Goal: Task Accomplishment & Management: Use online tool/utility

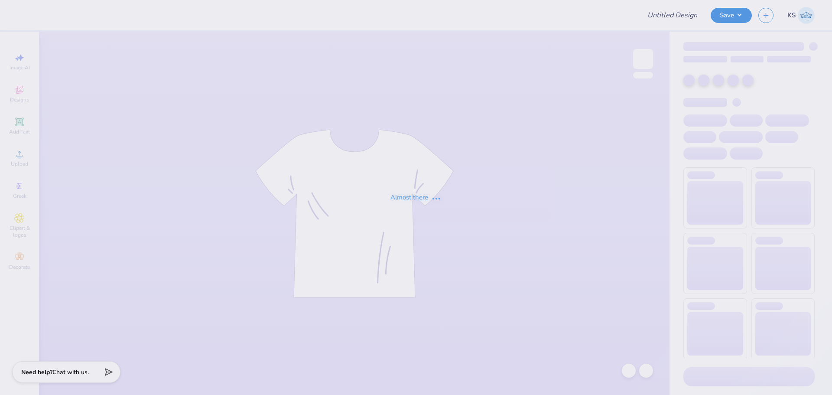
type input "Belmont University : Emily Gomez"
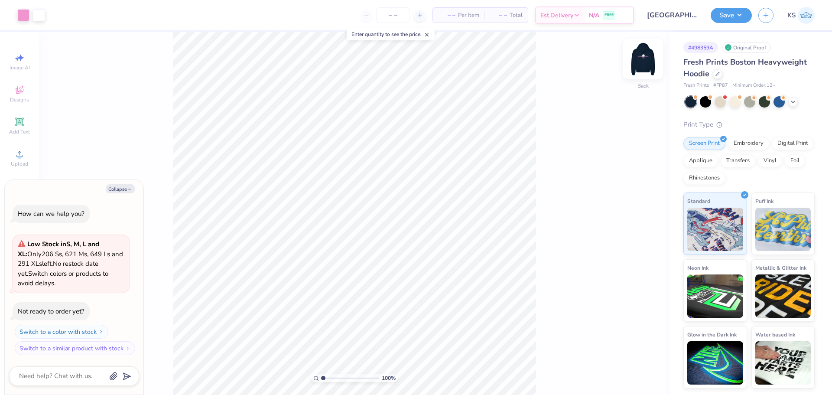
click at [640, 65] on img at bounding box center [643, 59] width 35 height 35
type textarea "x"
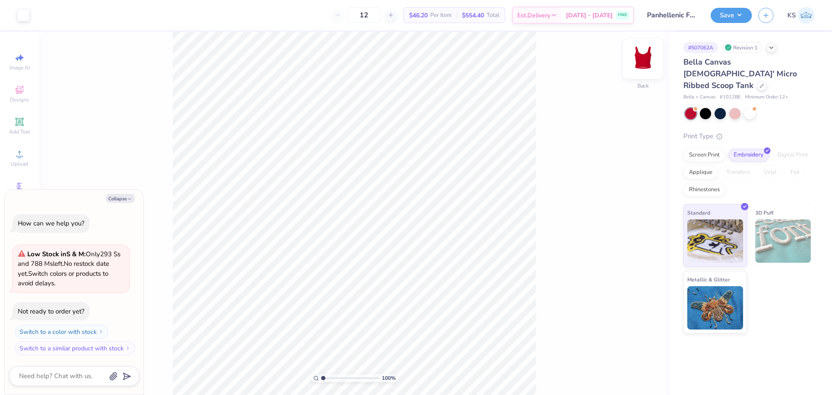
click at [644, 56] on img at bounding box center [643, 59] width 35 height 35
type textarea "x"
type input "2.9"
type textarea "x"
click at [334, 374] on input "range" at bounding box center [350, 378] width 58 height 8
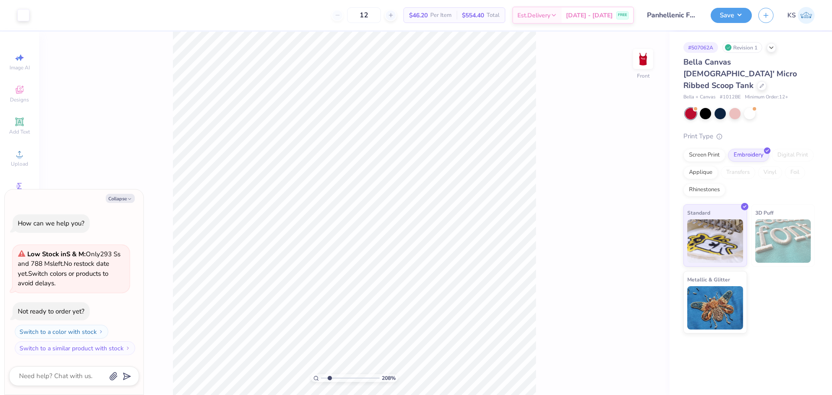
drag, startPoint x: 334, startPoint y: 379, endPoint x: 329, endPoint y: 380, distance: 4.5
type input "2.08"
click at [329, 380] on input "range" at bounding box center [350, 378] width 58 height 8
click at [647, 277] on icon at bounding box center [646, 276] width 7 height 6
click at [641, 59] on img at bounding box center [643, 59] width 35 height 35
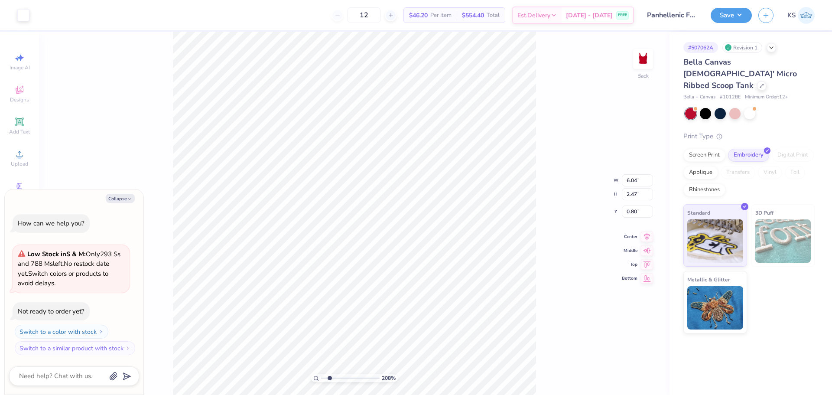
type textarea "x"
type input "4.56"
type input "1.20"
type input "1.26"
type textarea "x"
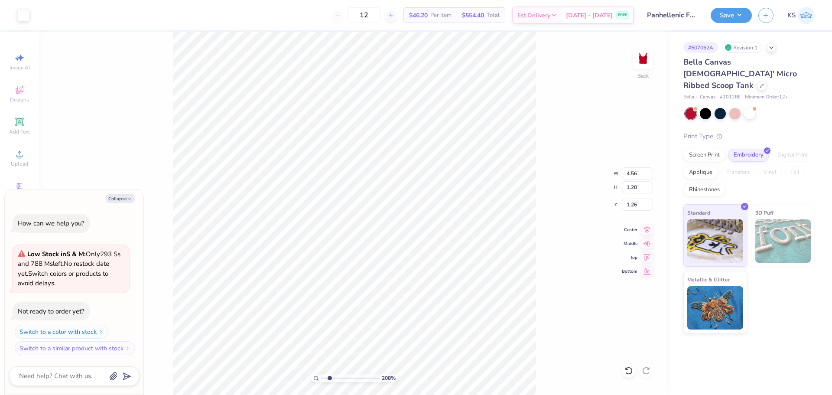
type input "2.15"
type textarea "x"
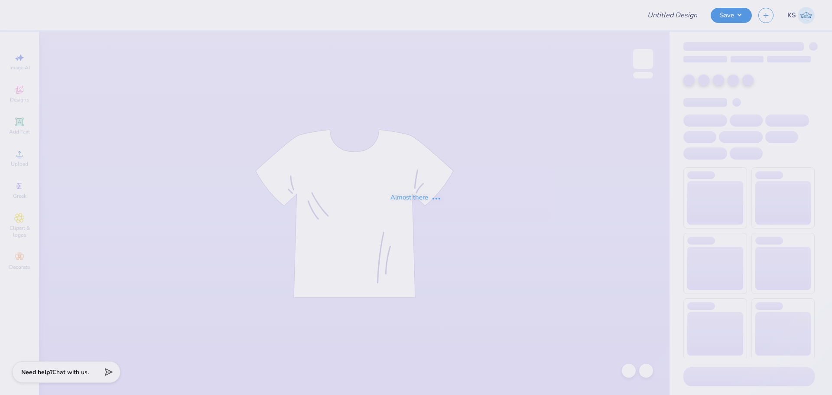
type input "Panhellenic Fall 2025"
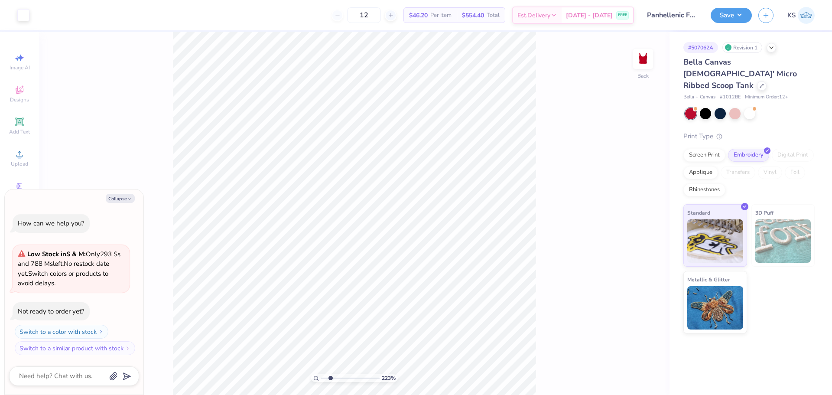
type input "2.23"
click at [330, 378] on input "range" at bounding box center [350, 378] width 58 height 8
click at [15, 162] on span "Upload" at bounding box center [19, 163] width 17 height 7
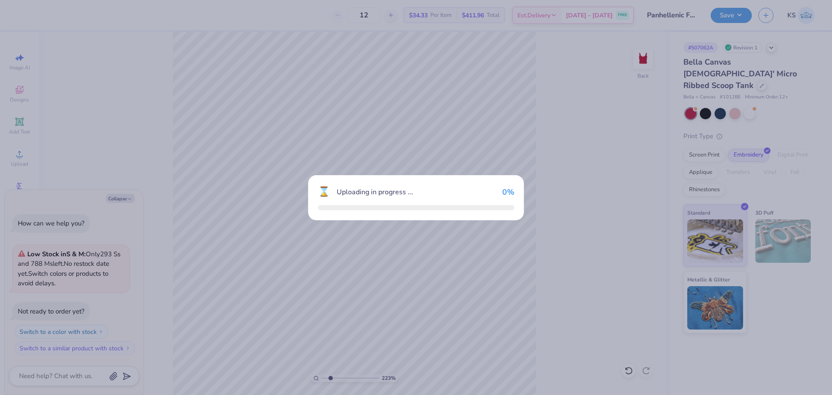
type textarea "x"
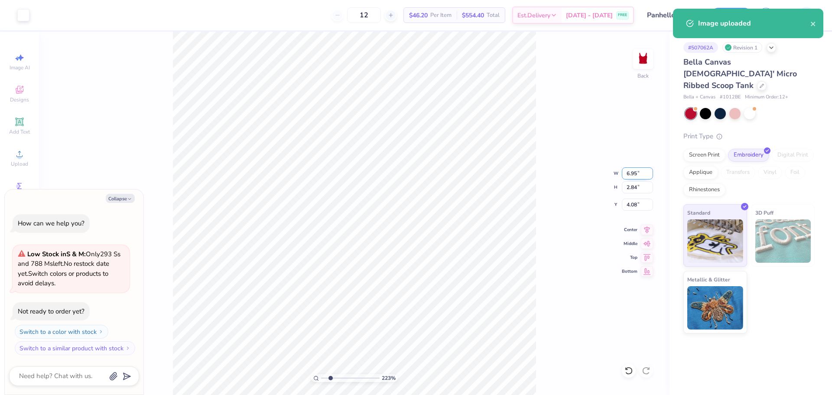
click at [641, 174] on input "6.95" at bounding box center [637, 173] width 31 height 12
type input "6"
type textarea "x"
type input "6.00"
type input "2.45"
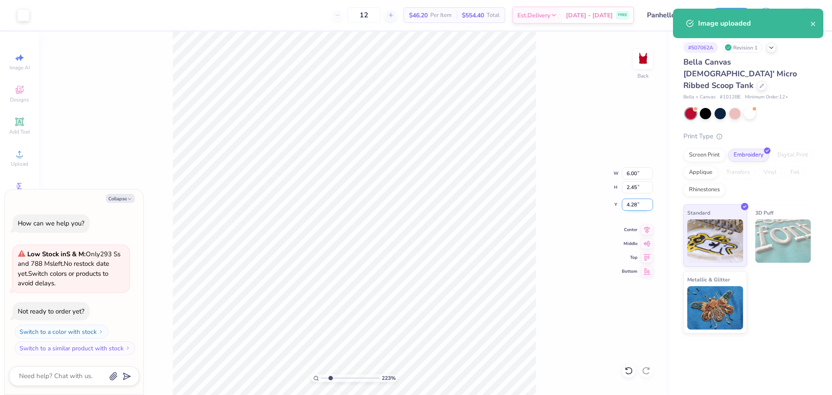
click at [640, 203] on input "4.28" at bounding box center [637, 204] width 31 height 12
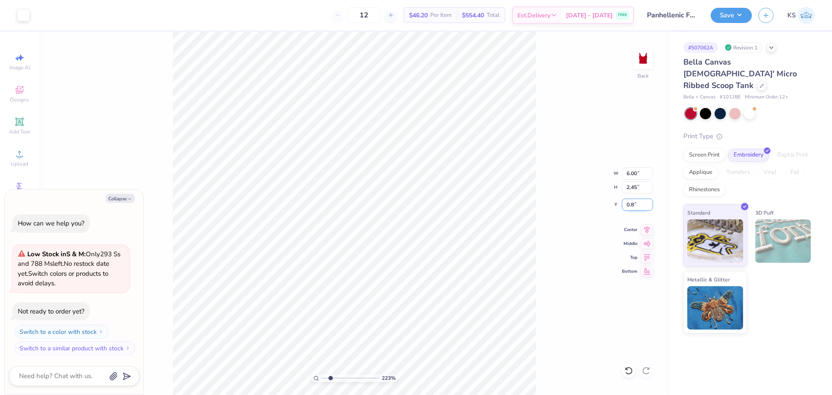
type input "0.8"
type textarea "x"
type input "0.80"
click at [19, 129] on span "Add Text" at bounding box center [19, 131] width 21 height 7
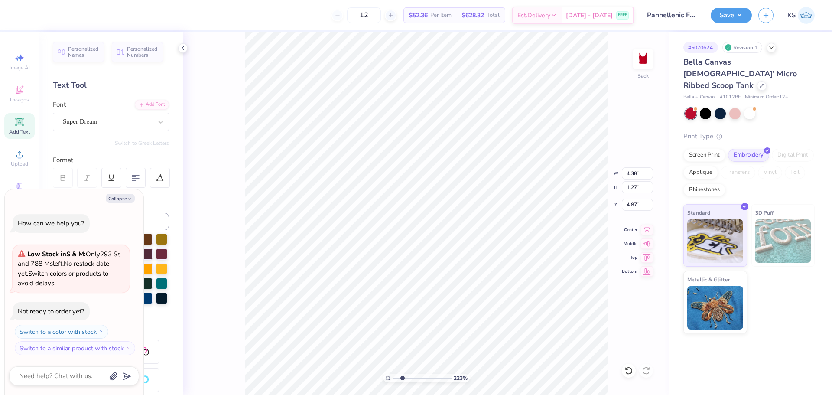
type textarea "x"
type textarea "P"
type textarea "x"
type textarea "Pa"
type textarea "x"
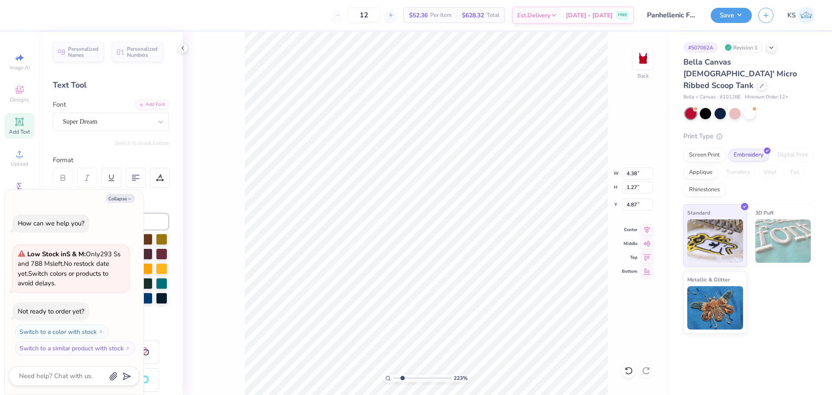
type textarea "Pan"
type textarea "x"
type textarea "Panh"
type textarea "x"
type textarea "Panhe"
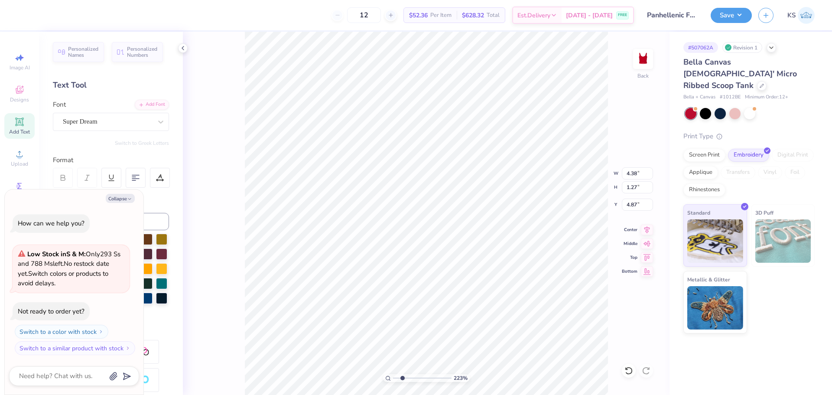
type textarea "x"
type textarea "Panhel"
type textarea "x"
type textarea "Panhell"
type textarea "x"
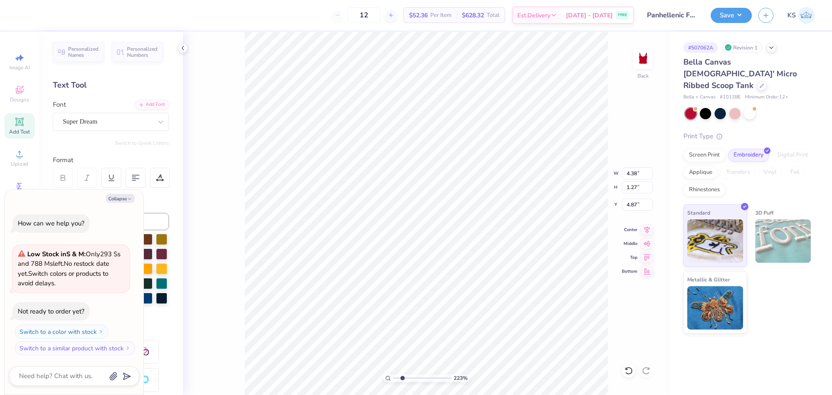
type textarea "Panhelle"
type textarea "x"
type textarea "Panhellen"
type textarea "x"
type textarea "Panhelleni"
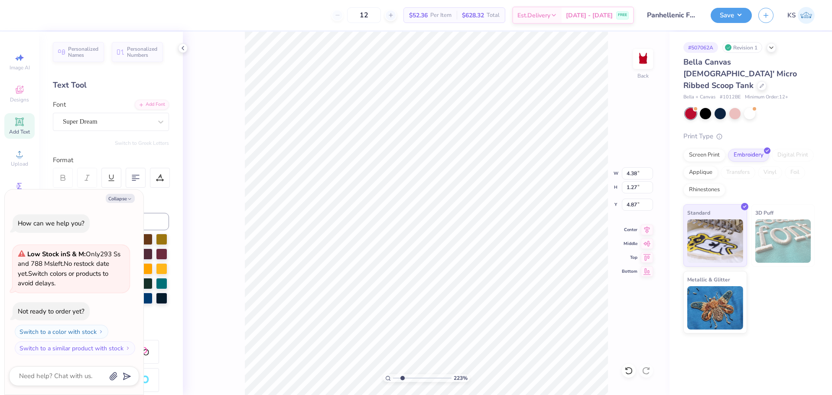
type textarea "x"
type textarea "Panhellenic"
type textarea "x"
type input "6.95"
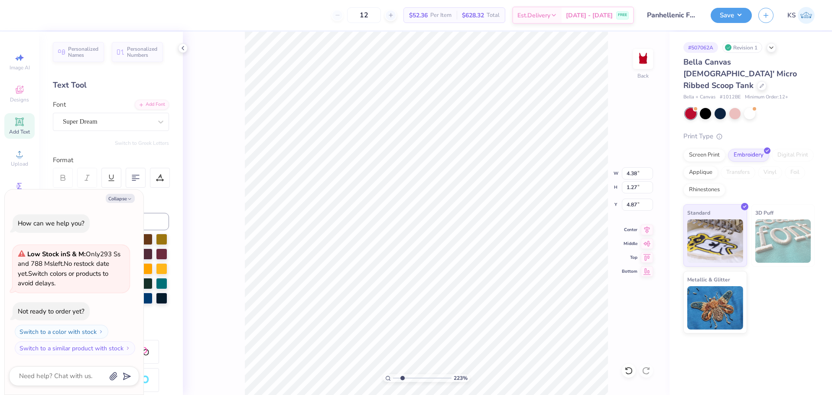
type input "0.93"
type input "5.03"
type textarea "x"
type input "6.00"
type input "2.45"
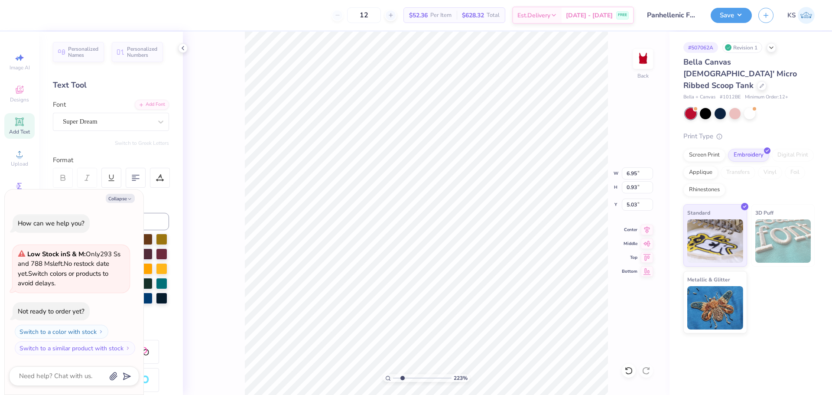
type input "0.80"
type textarea "x"
type input "1.06"
type input "0.99"
type input "2.26"
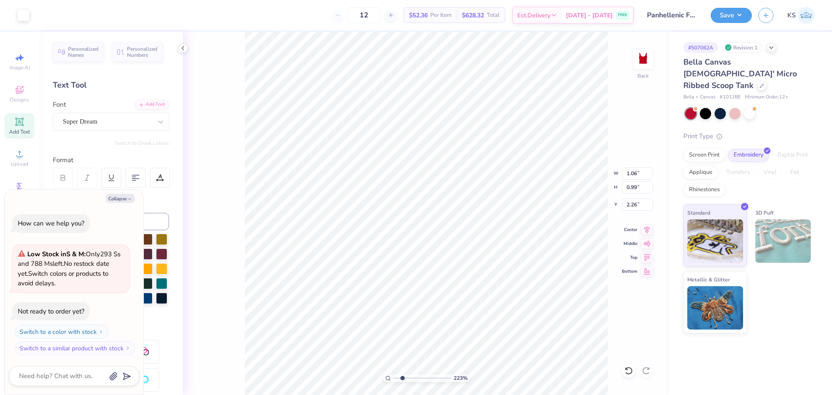
type textarea "x"
type input "5.44"
type input "2.18"
type input "1.05"
click at [120, 197] on button "Collapse" at bounding box center [120, 198] width 29 height 9
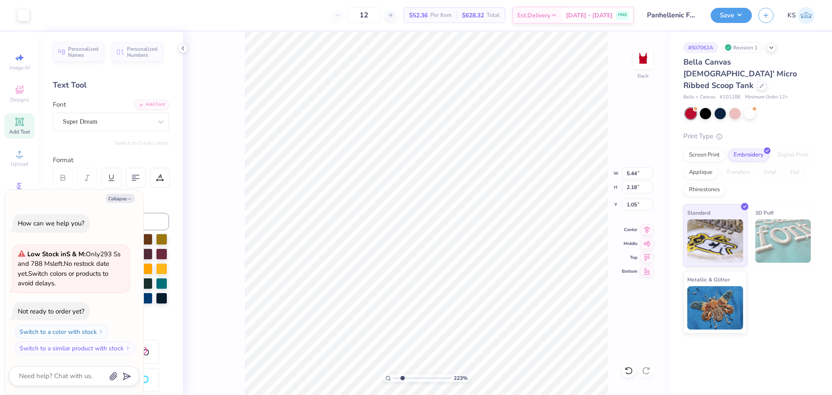
type textarea "x"
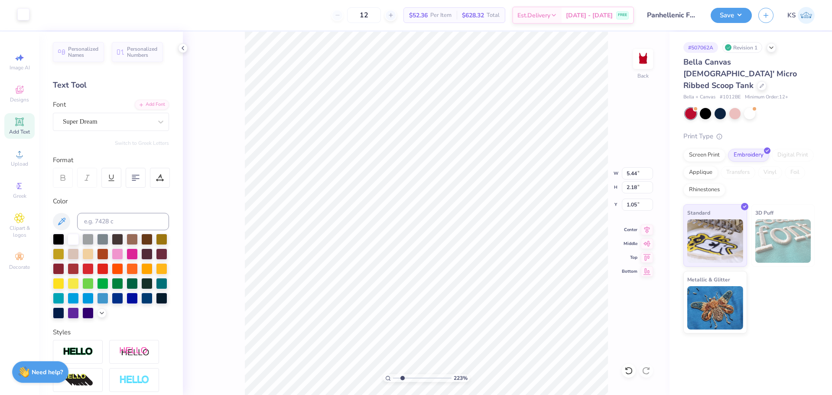
click at [25, 17] on div at bounding box center [23, 14] width 12 height 12
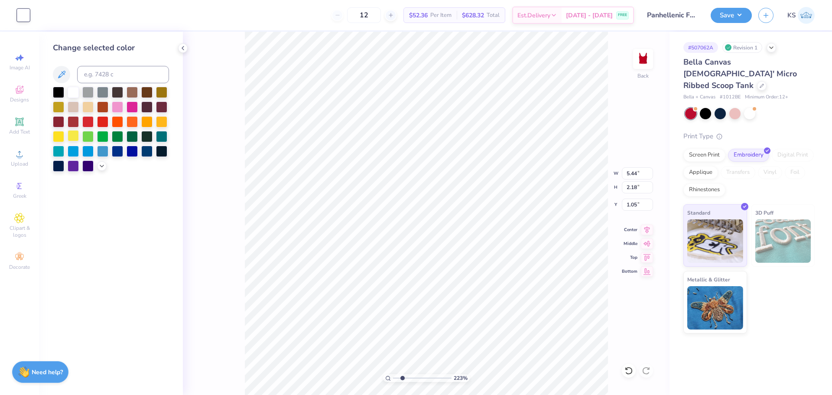
click at [72, 136] on div at bounding box center [73, 135] width 11 height 11
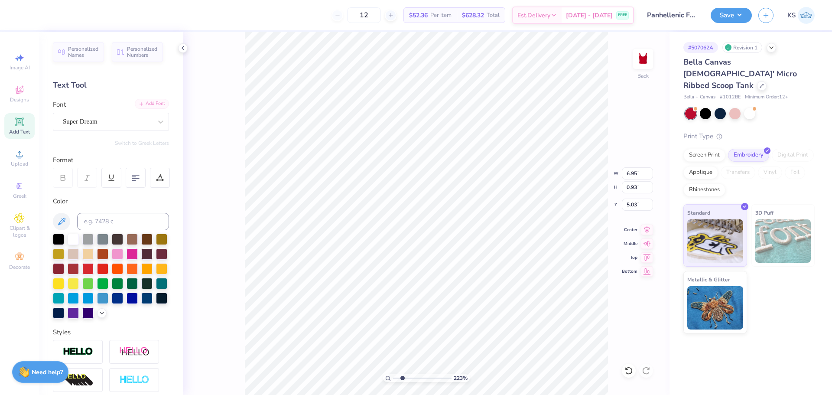
click at [145, 105] on div "Add Font" at bounding box center [152, 104] width 34 height 10
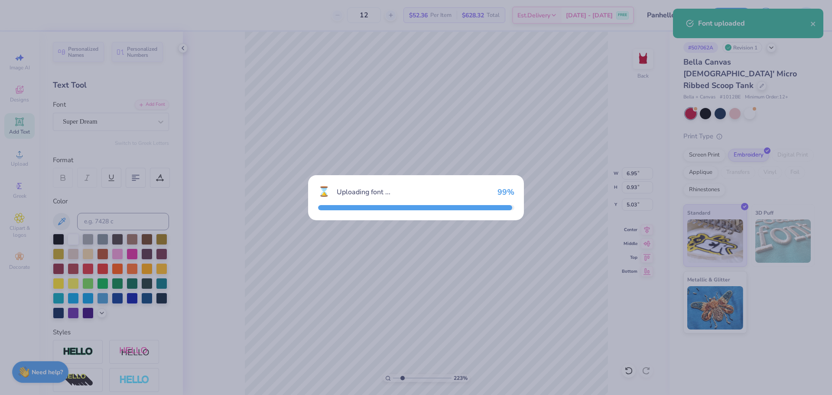
type input "6.55"
type input "1.04"
type input "4.98"
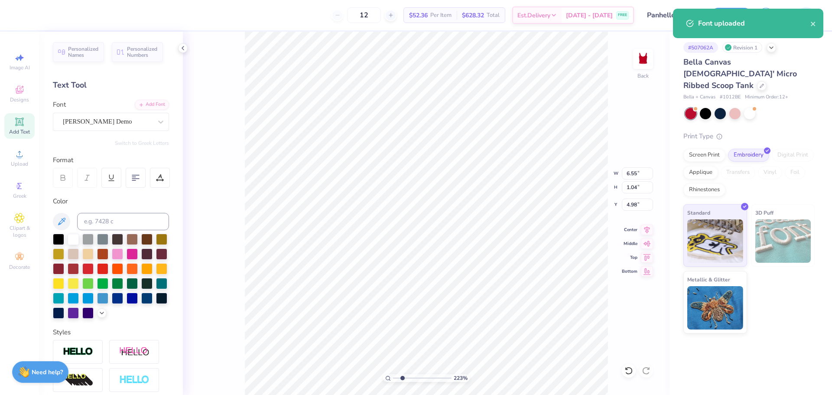
type input "4.00"
type input "0.64"
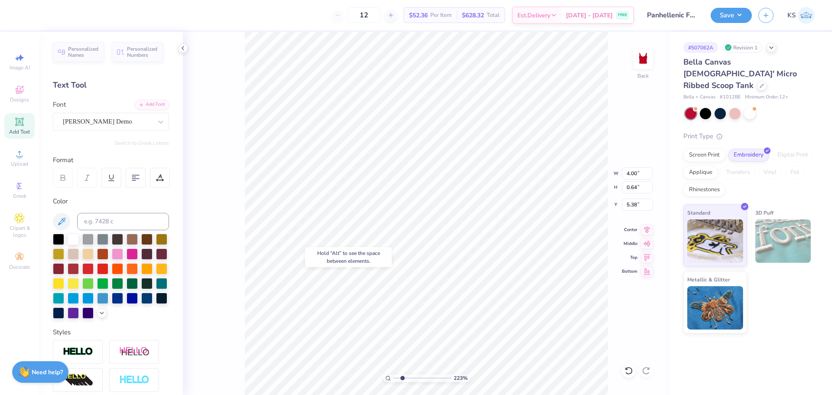
type input "4.31"
click at [442, 331] on li "Bring to Front" at bounding box center [450, 333] width 68 height 17
type input "3.79"
click at [411, 375] on input "range" at bounding box center [422, 378] width 58 height 8
type input "1.82"
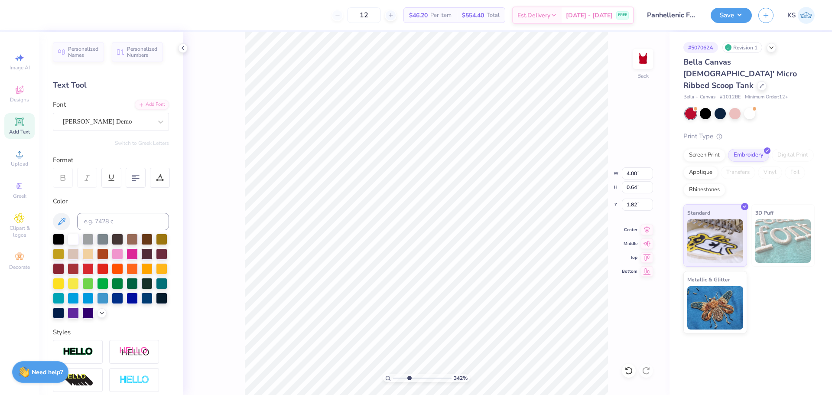
drag, startPoint x: 413, startPoint y: 375, endPoint x: 409, endPoint y: 374, distance: 4.5
type input "3.42"
click at [409, 374] on input "range" at bounding box center [422, 378] width 58 height 8
type input "5.37"
type input "0.86"
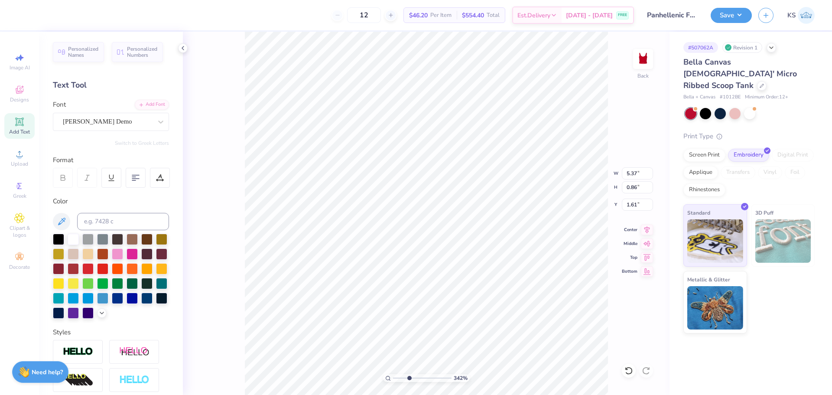
type input "1.40"
type input "5.32"
type input "1.57"
type input "1.02"
type input "5.33"
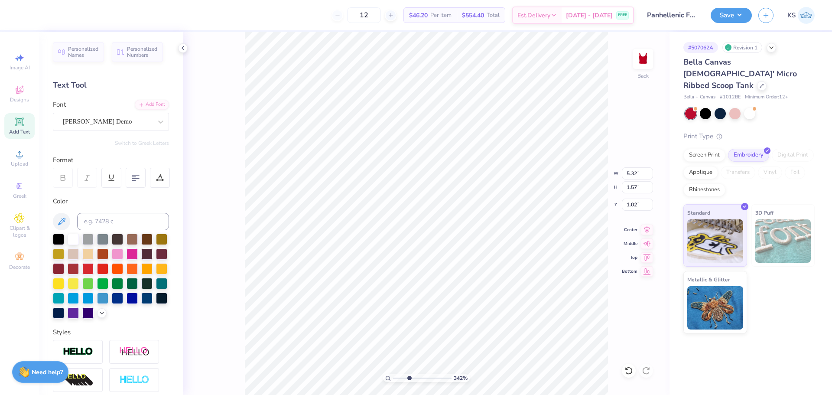
type input "1.53"
type input "1.10"
type input "5.43"
type input "1.56"
type input "3.14"
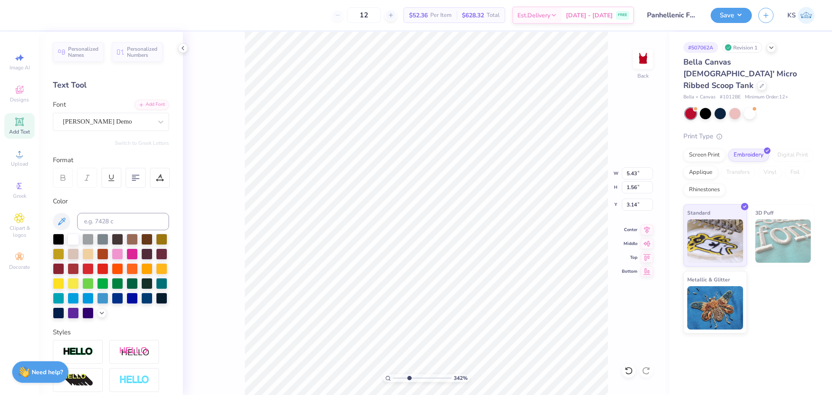
scroll to position [7, 1]
type textarea "Exec!"
type input "2.41"
type input "1.20"
type input "2.00"
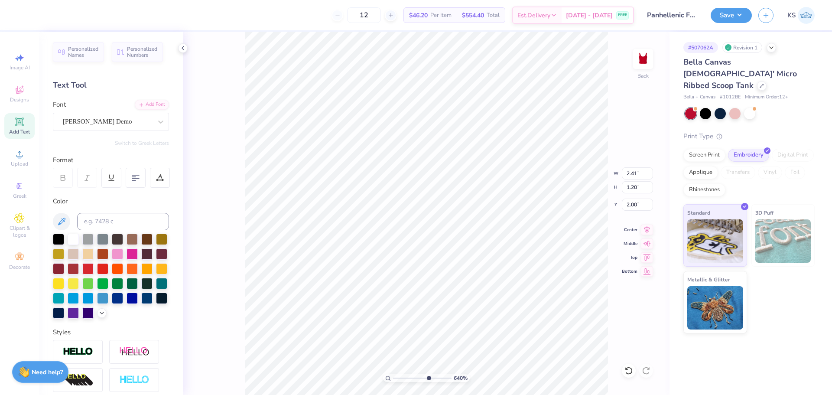
drag, startPoint x: 410, startPoint y: 379, endPoint x: 422, endPoint y: 377, distance: 12.0
type input "6.55"
click at [427, 378] on input "range" at bounding box center [422, 378] width 58 height 8
type input "2.03"
drag, startPoint x: 425, startPoint y: 377, endPoint x: 415, endPoint y: 374, distance: 10.3
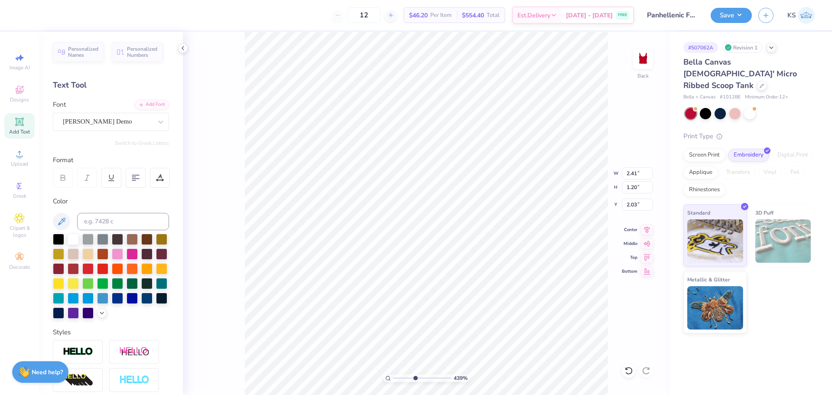
type input "4.39"
click at [415, 374] on input "range" at bounding box center [422, 378] width 58 height 8
type input "5.43"
type input "2.16"
type input "1.07"
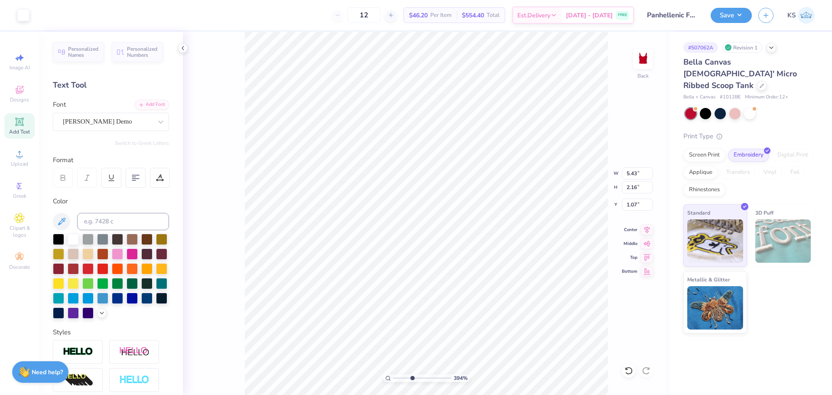
type input "3.94"
click at [412, 377] on input "range" at bounding box center [422, 378] width 58 height 8
click at [438, 381] on li "Send to Back" at bounding box center [446, 384] width 68 height 17
click at [631, 365] on div at bounding box center [629, 371] width 14 height 14
type input "5.43"
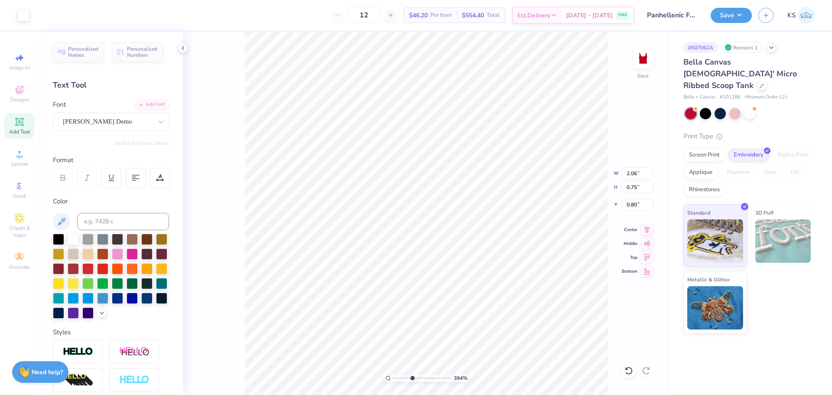
type input "2.16"
type input "1.07"
drag, startPoint x: 409, startPoint y: 374, endPoint x: 379, endPoint y: 372, distance: 30.9
type input "1"
click at [393, 374] on input "range" at bounding box center [422, 378] width 58 height 8
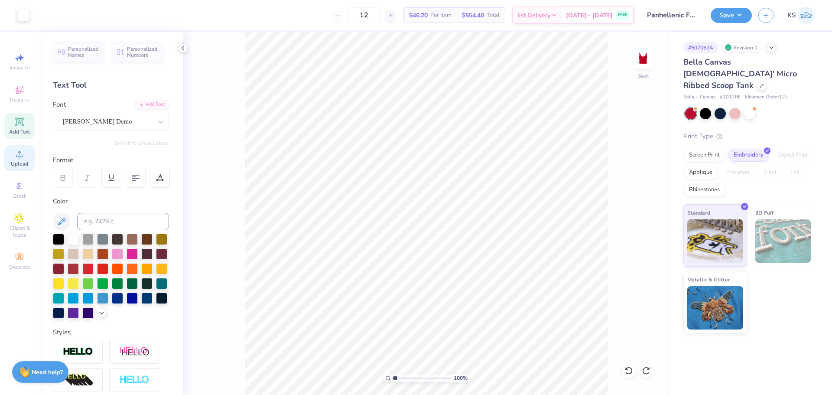
click at [10, 157] on div "Upload" at bounding box center [19, 158] width 30 height 26
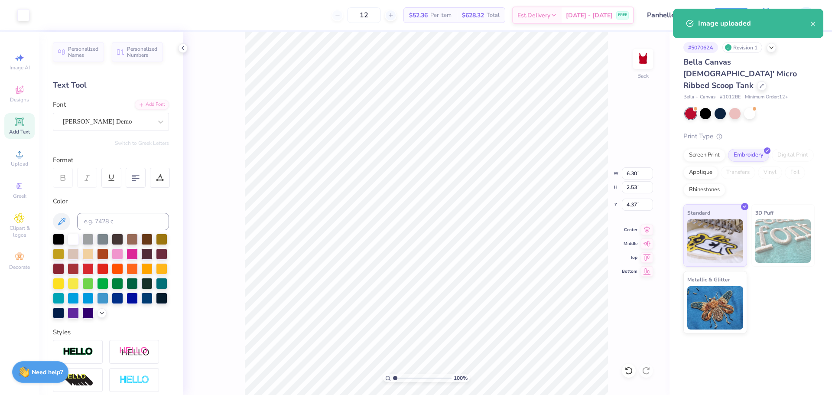
type input "2.55"
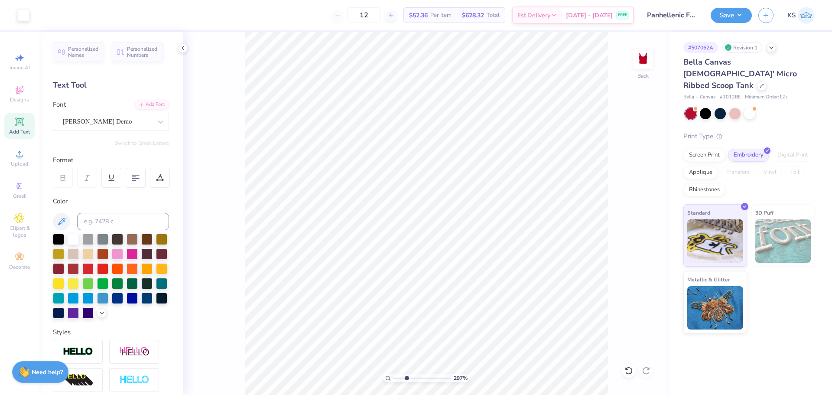
drag, startPoint x: 401, startPoint y: 376, endPoint x: 406, endPoint y: 375, distance: 5.4
type input "3.05"
click at [407, 377] on input "range" at bounding box center [422, 378] width 58 height 8
click at [640, 205] on input "0.80" at bounding box center [637, 204] width 31 height 12
click at [638, 175] on input "2.06" at bounding box center [637, 173] width 31 height 12
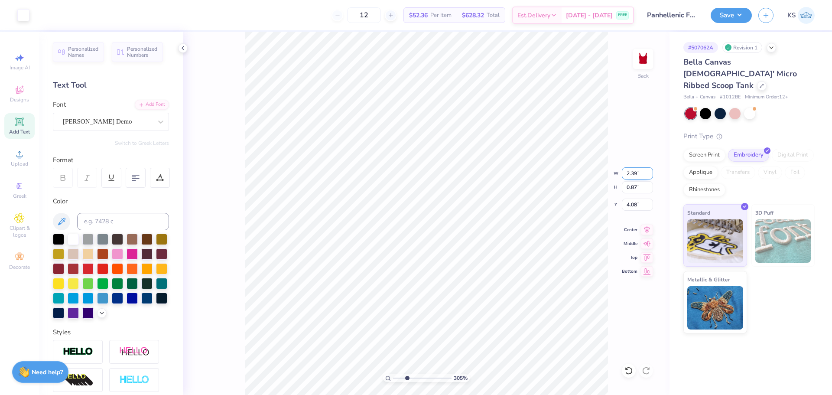
click at [635, 176] on input "2.39" at bounding box center [637, 173] width 31 height 12
paste input "06"
type input "2.06"
type input "0.75"
type input "4.14"
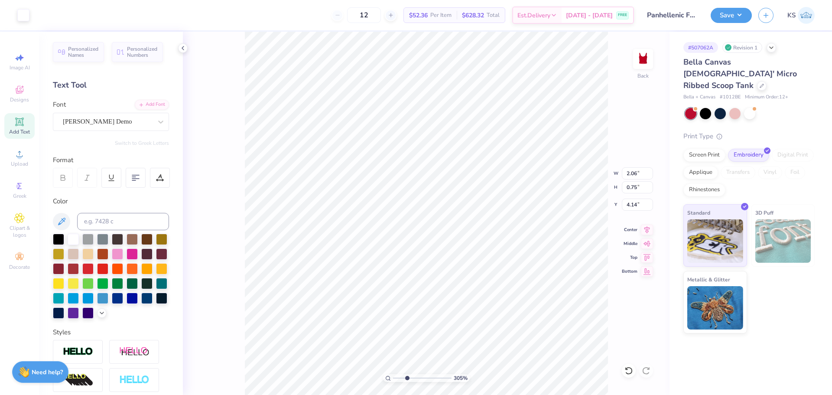
type input "1.88"
click at [635, 200] on input "1.88" at bounding box center [637, 204] width 31 height 12
paste input "0.80"
type input "0.80"
drag, startPoint x: 401, startPoint y: 377, endPoint x: 382, endPoint y: 378, distance: 18.7
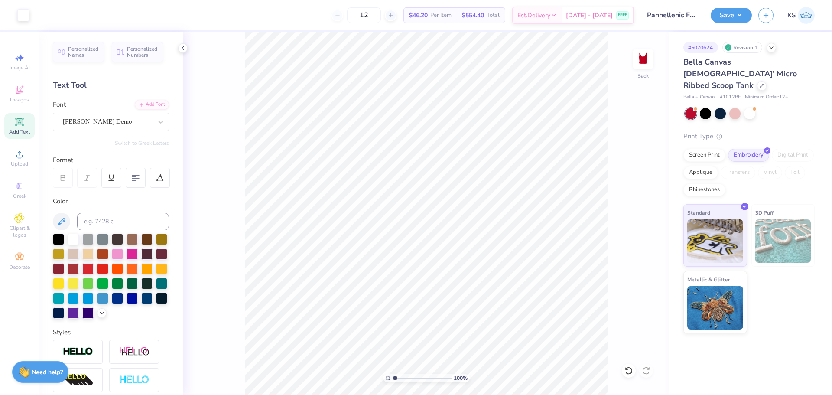
type input "1"
click at [393, 378] on input "range" at bounding box center [422, 378] width 58 height 8
click at [647, 58] on img at bounding box center [643, 59] width 35 height 35
click at [23, 156] on icon at bounding box center [19, 154] width 10 height 10
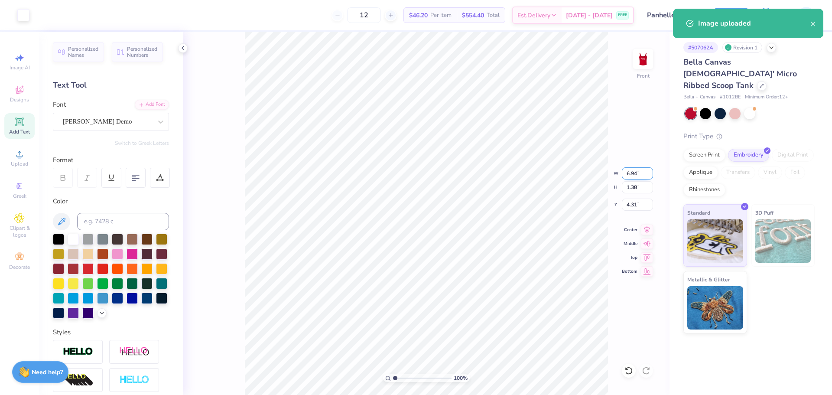
drag, startPoint x: 633, startPoint y: 173, endPoint x: 638, endPoint y: 173, distance: 5.2
click at [638, 173] on input "6.94" at bounding box center [637, 173] width 31 height 12
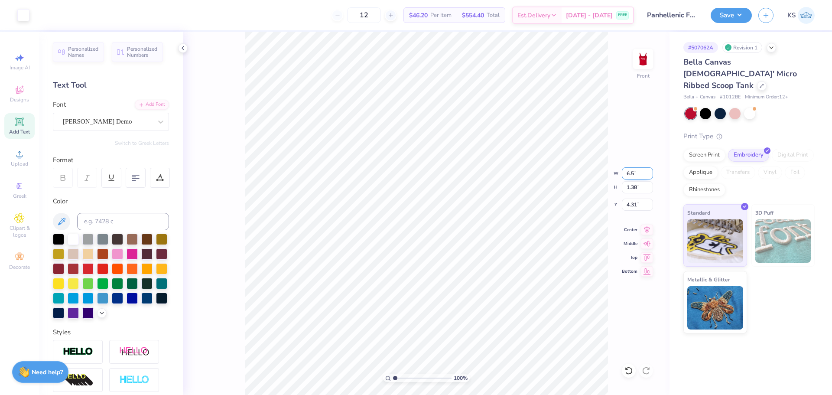
type input "6.50"
type input "1.29"
click at [650, 270] on icon at bounding box center [647, 270] width 12 height 10
type input "8.21"
click at [400, 378] on input "range" at bounding box center [422, 378] width 58 height 8
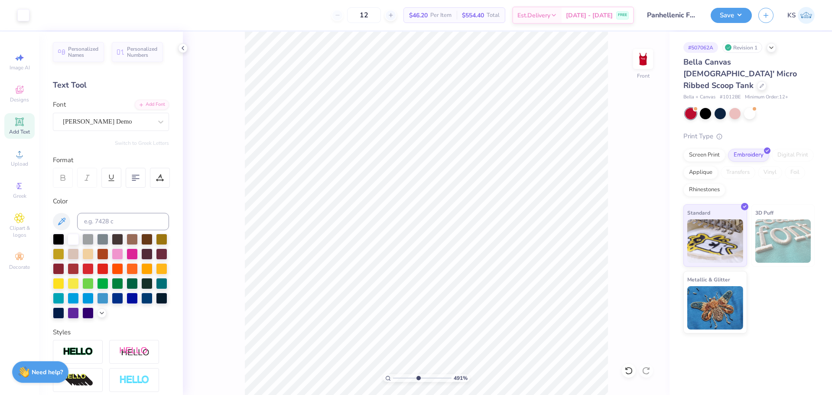
drag, startPoint x: 409, startPoint y: 381, endPoint x: 418, endPoint y: 380, distance: 8.3
click at [418, 380] on input "range" at bounding box center [422, 378] width 58 height 8
drag, startPoint x: 415, startPoint y: 377, endPoint x: 366, endPoint y: 375, distance: 49.4
type input "1"
click at [393, 375] on input "range" at bounding box center [422, 378] width 58 height 8
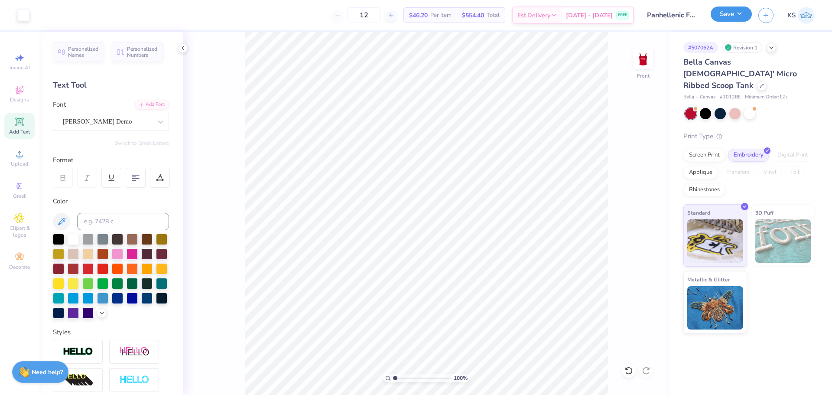
click at [718, 17] on button "Save" at bounding box center [731, 13] width 41 height 15
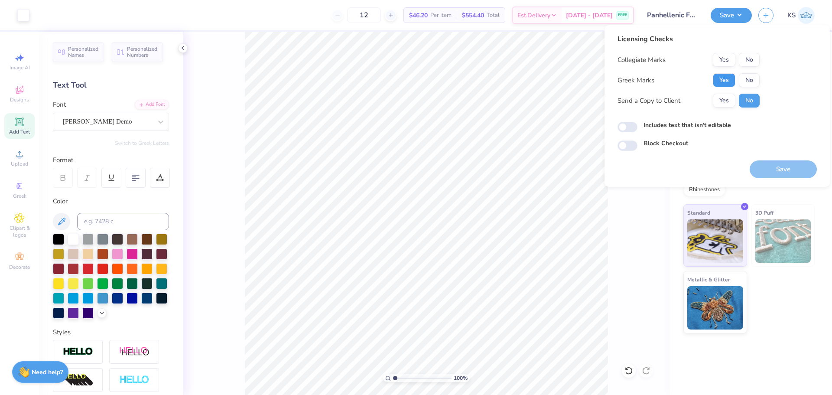
click at [723, 77] on button "Yes" at bounding box center [724, 80] width 23 height 14
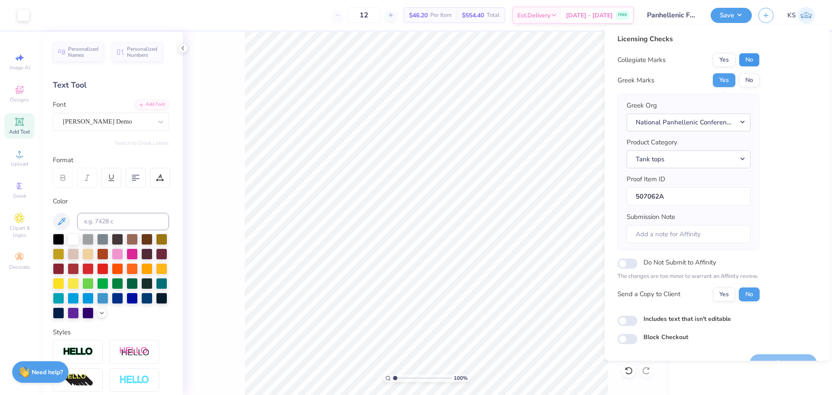
click at [746, 57] on button "No" at bounding box center [749, 60] width 21 height 14
click at [718, 298] on button "Yes" at bounding box center [724, 294] width 23 height 14
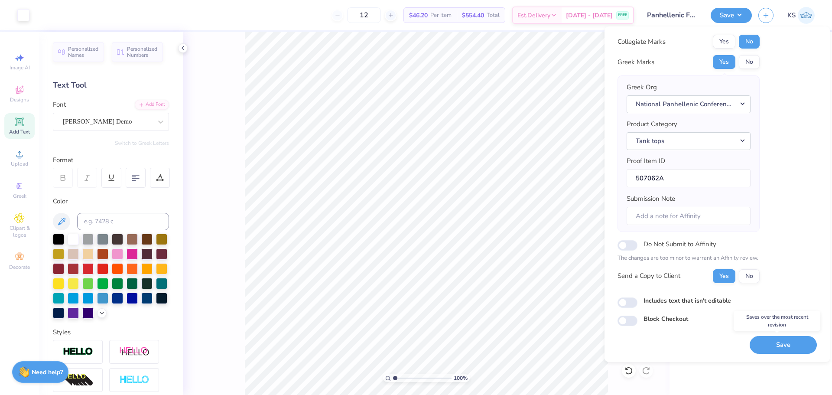
click at [766, 341] on button "Save" at bounding box center [783, 345] width 67 height 18
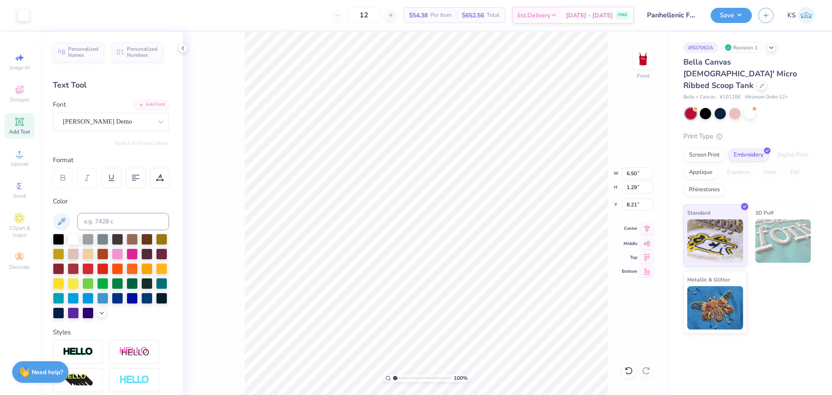
click at [650, 227] on icon at bounding box center [647, 228] width 12 height 10
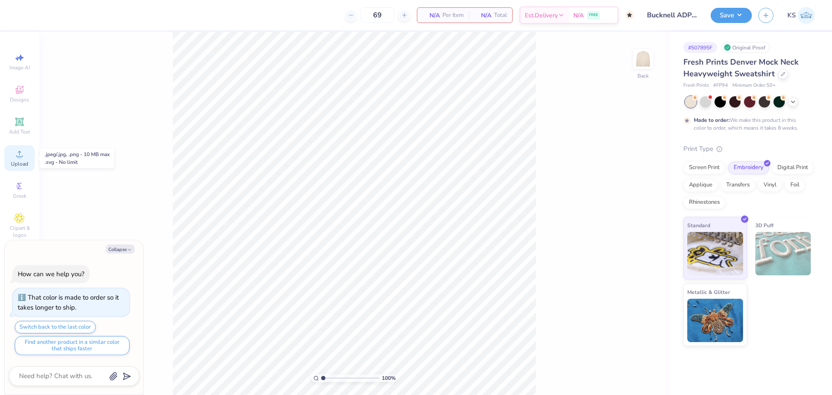
click at [14, 155] on div "Upload" at bounding box center [19, 158] width 30 height 26
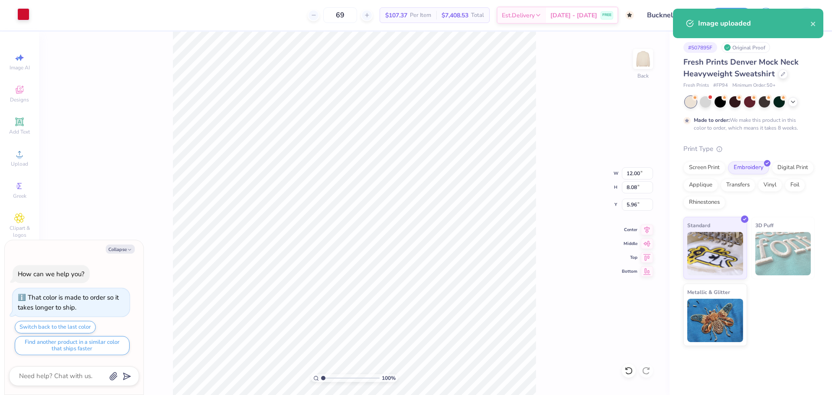
click at [24, 15] on div at bounding box center [23, 14] width 12 height 12
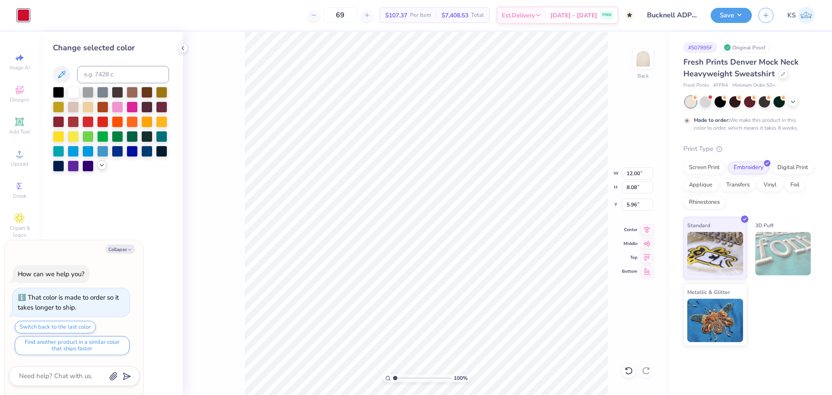
click at [99, 166] on icon at bounding box center [101, 165] width 7 height 7
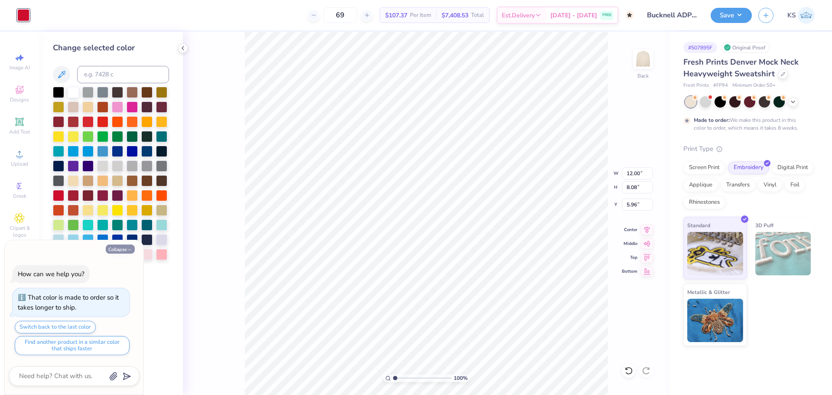
click at [123, 250] on button "Collapse" at bounding box center [120, 248] width 29 height 9
type textarea "x"
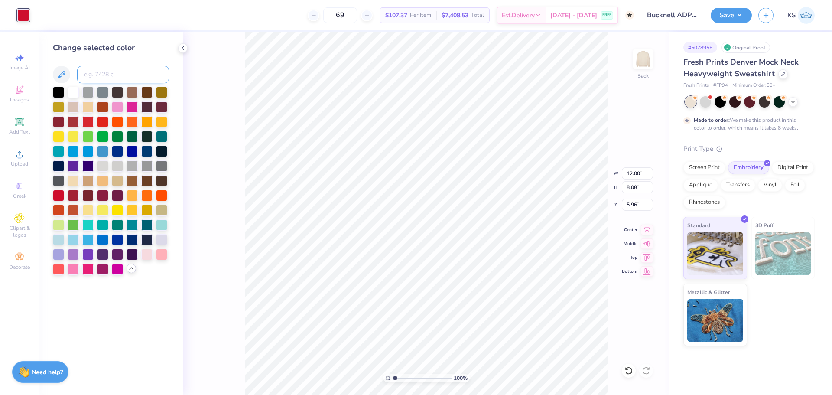
click at [114, 72] on input at bounding box center [123, 74] width 92 height 17
type input "291"
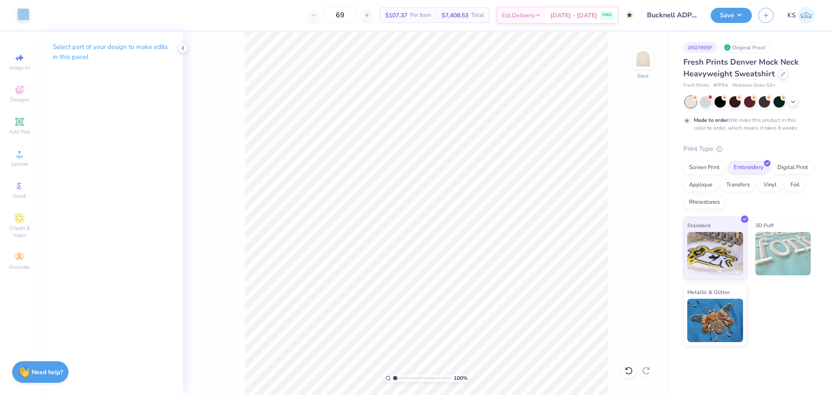
click at [26, 16] on div at bounding box center [23, 14] width 12 height 12
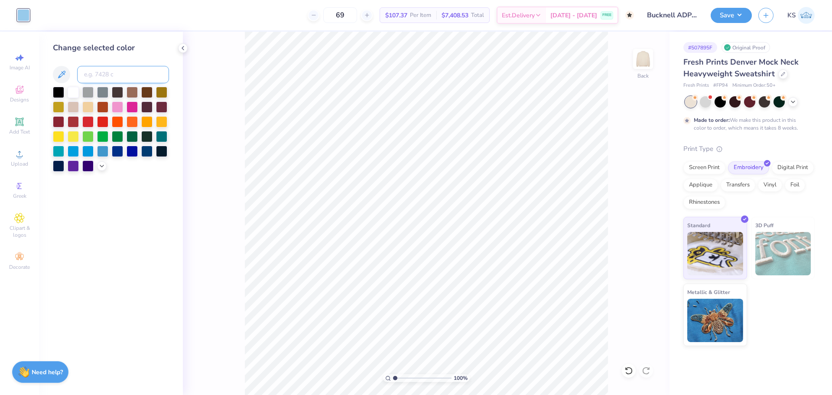
click at [97, 75] on input at bounding box center [123, 74] width 92 height 17
type input "305"
click at [107, 77] on input at bounding box center [123, 74] width 92 height 17
type input "306"
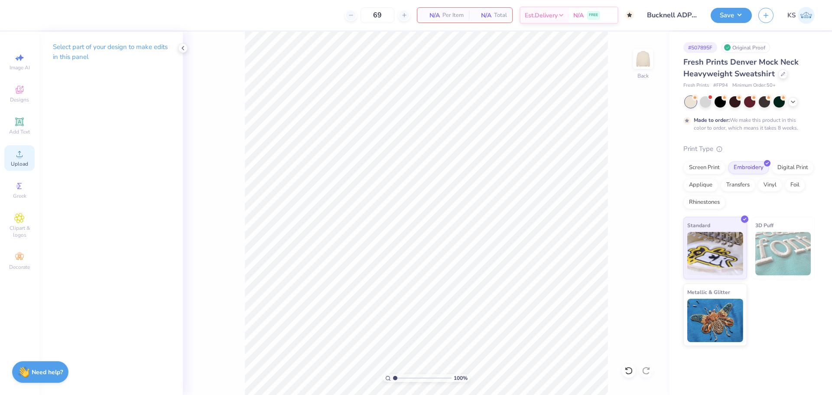
click at [19, 163] on span "Upload" at bounding box center [19, 163] width 17 height 7
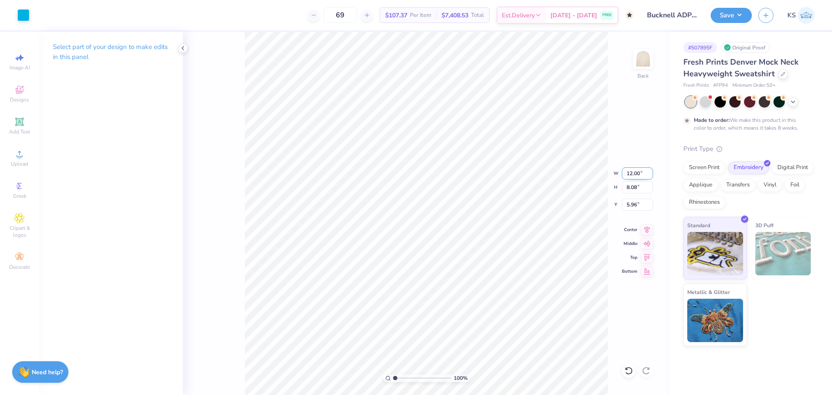
click at [639, 173] on input "12.00" at bounding box center [637, 173] width 31 height 12
type input "10.00"
type input "6.73"
click at [642, 209] on input "6.63" at bounding box center [637, 204] width 31 height 12
type input "3.00"
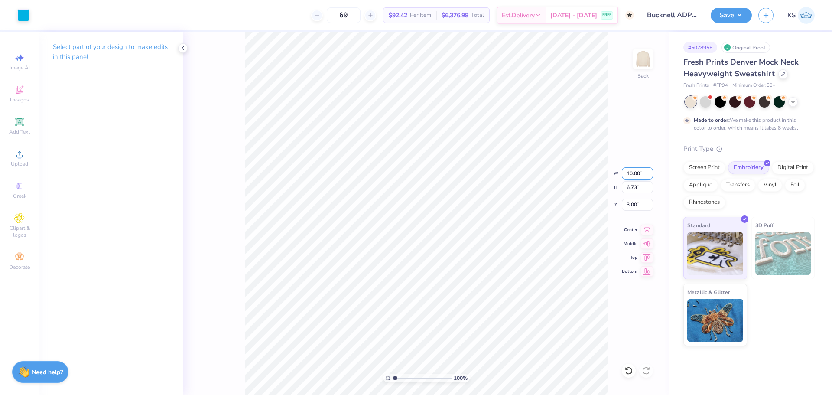
click at [640, 174] on input "10.00" at bounding box center [637, 173] width 31 height 12
type input "12.00"
type input "8.08"
type input "2.33"
click at [633, 176] on input "12.00" at bounding box center [637, 173] width 31 height 12
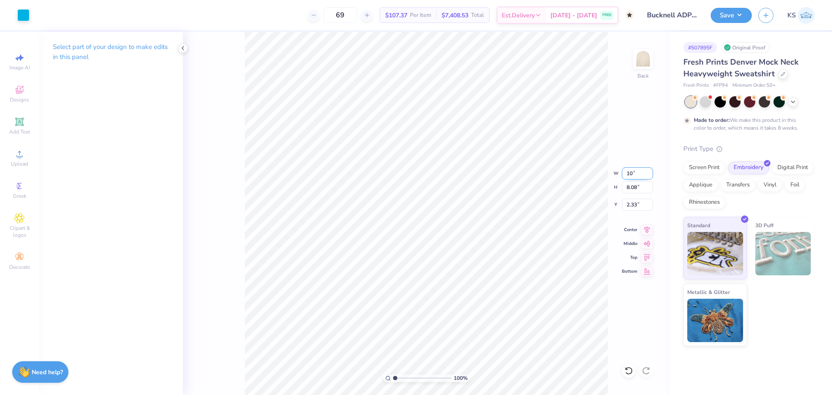
type input "10.00"
type input "6.73"
click at [637, 207] on input "3.00" at bounding box center [637, 204] width 31 height 12
type input "3.00"
drag, startPoint x: 636, startPoint y: 175, endPoint x: 642, endPoint y: 172, distance: 6.9
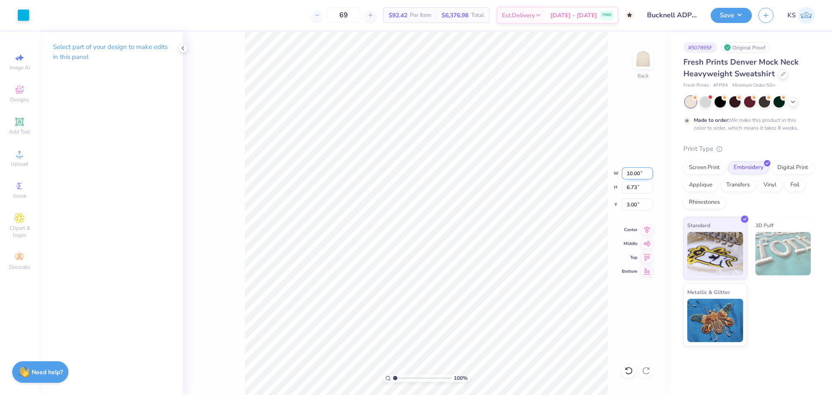
click at [639, 174] on input "10.00" at bounding box center [637, 173] width 31 height 12
type input "12.00"
type input "8.08"
click at [636, 204] on input "2.33" at bounding box center [637, 204] width 31 height 12
type input "3.00"
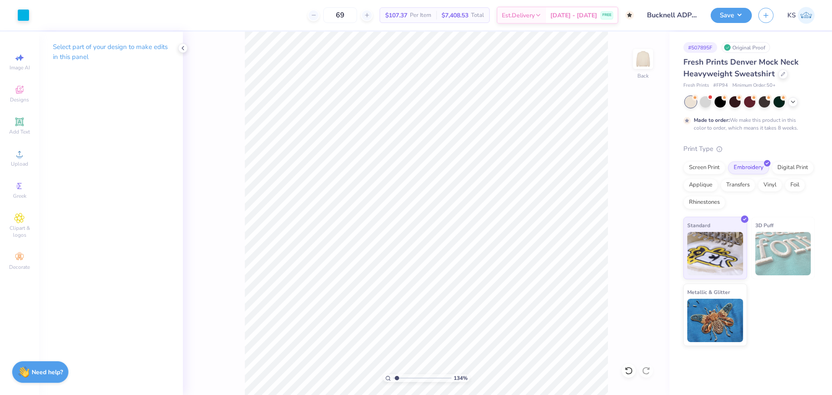
drag, startPoint x: 398, startPoint y: 380, endPoint x: 397, endPoint y: 375, distance: 4.4
click at [397, 375] on input "range" at bounding box center [422, 378] width 58 height 8
drag, startPoint x: 396, startPoint y: 378, endPoint x: 386, endPoint y: 379, distance: 10.0
type input "1"
click at [393, 379] on input "range" at bounding box center [422, 378] width 58 height 8
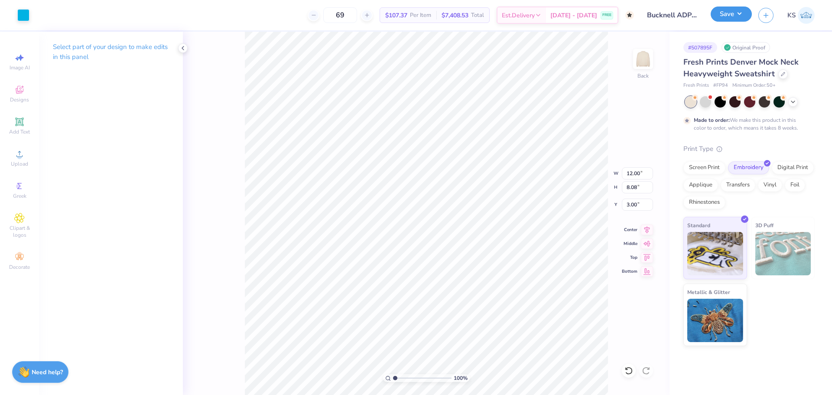
click at [724, 20] on button "Save" at bounding box center [731, 13] width 41 height 15
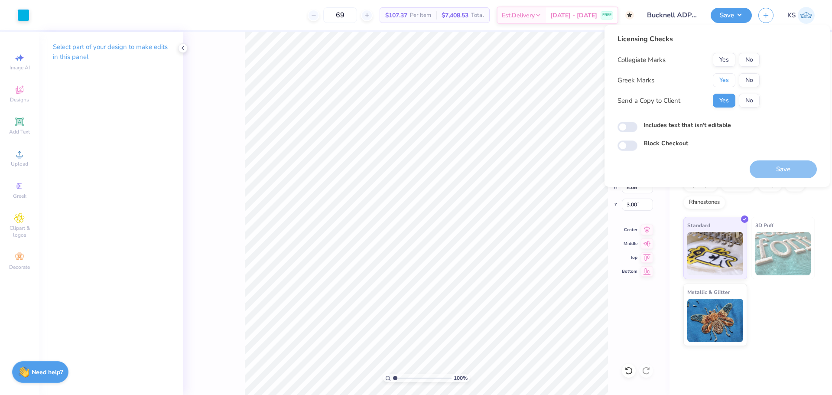
drag, startPoint x: 728, startPoint y: 78, endPoint x: 738, endPoint y: 92, distance: 17.3
click at [728, 80] on button "Yes" at bounding box center [724, 80] width 23 height 14
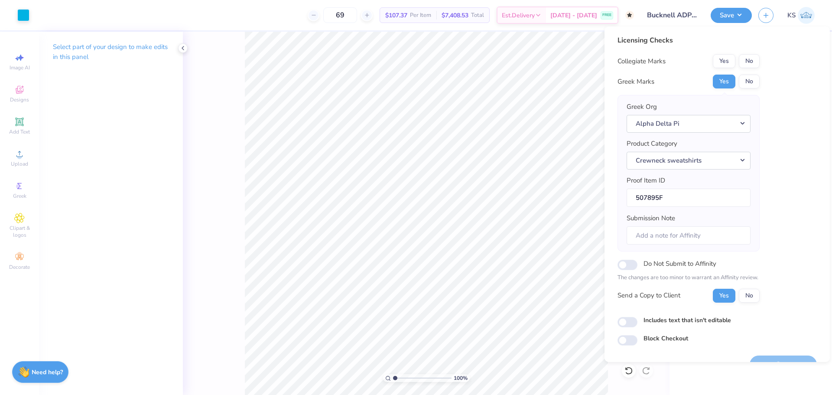
scroll to position [19, 0]
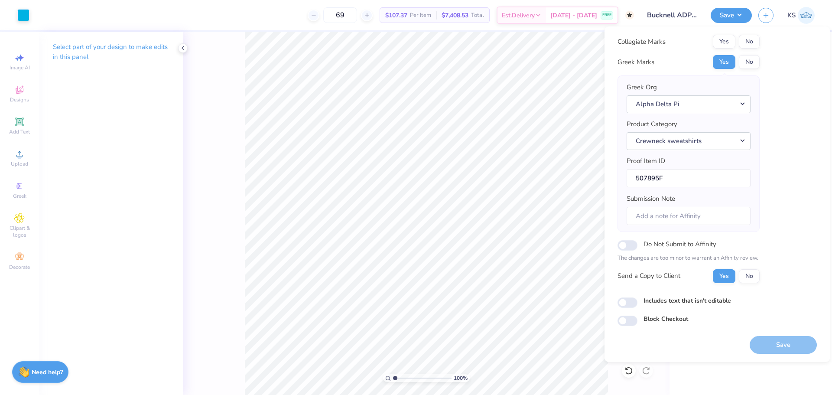
click at [776, 343] on div "Save" at bounding box center [783, 345] width 67 height 18
click at [795, 246] on div "Licensing Checks Collegiate Marks Yes No Greek Marks Yes No Greek Org Alpha Del…" at bounding box center [716, 171] width 199 height 310
click at [752, 40] on button "No" at bounding box center [749, 42] width 21 height 14
click at [787, 338] on button "Save" at bounding box center [783, 345] width 67 height 18
checkbox input "true"
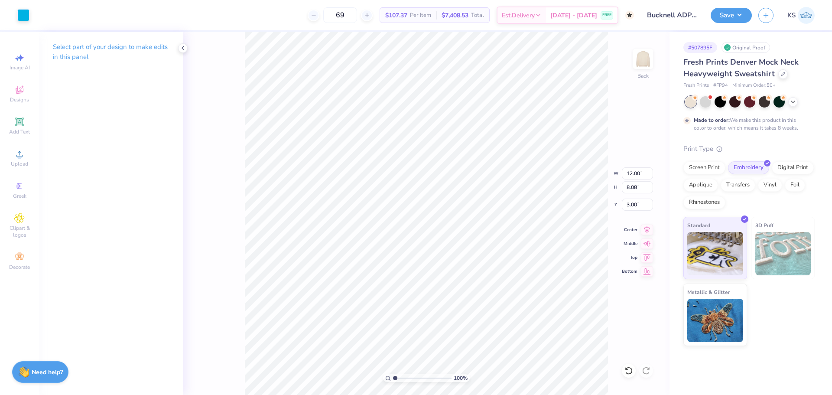
click at [736, 10] on div "Design Saved" at bounding box center [748, 8] width 154 height 3
click at [736, 15] on button "Save" at bounding box center [731, 15] width 41 height 15
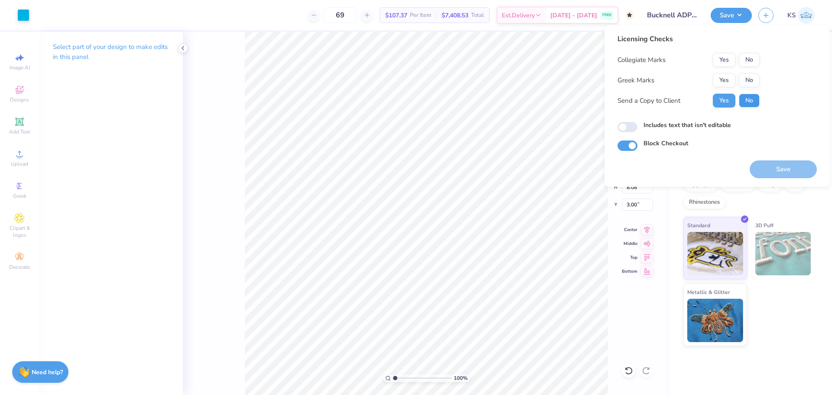
click at [756, 99] on button "No" at bounding box center [749, 101] width 21 height 14
drag, startPoint x: 729, startPoint y: 81, endPoint x: 750, endPoint y: 68, distance: 24.6
click at [730, 81] on button "Yes" at bounding box center [724, 80] width 23 height 14
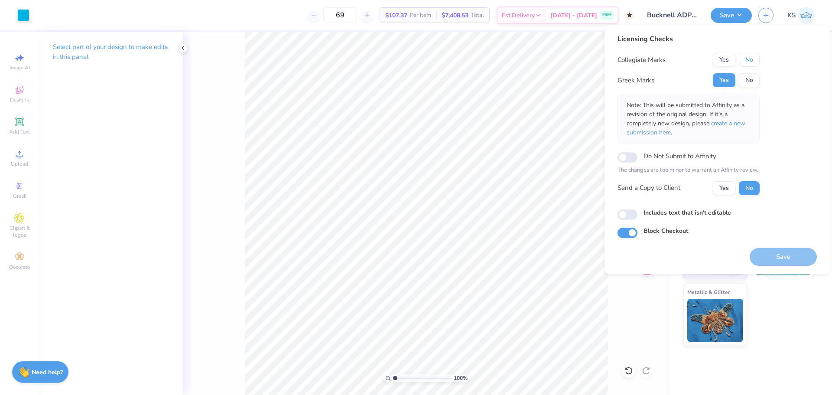
click at [755, 60] on button "No" at bounding box center [749, 60] width 21 height 14
click at [736, 121] on span "create a new submission here" at bounding box center [686, 127] width 119 height 17
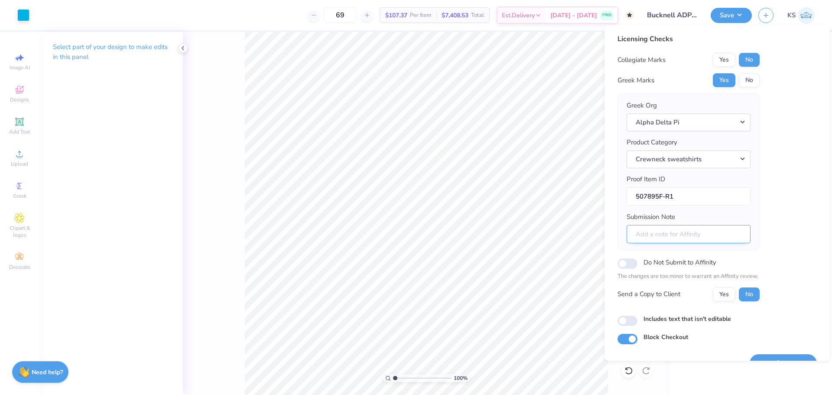
click at [692, 236] on input "Submission Note" at bounding box center [689, 234] width 124 height 19
paste input "Event: Sweatset PR 25 Chapter: Theta Iota"
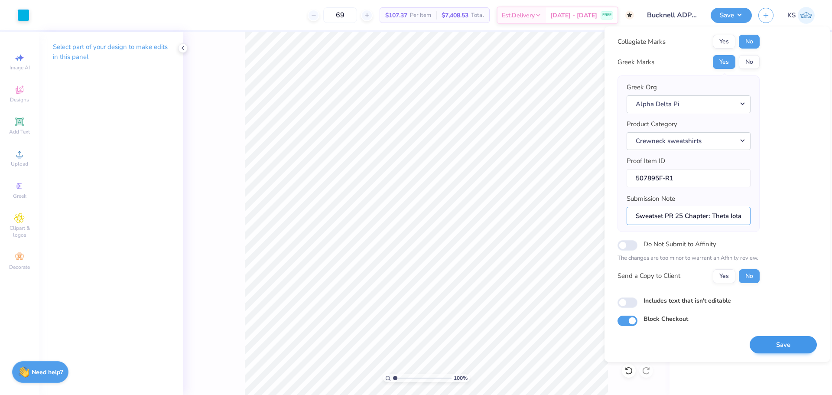
type input "Event: Sweatset PR 25 Chapter: Theta Iota"
click at [782, 343] on button "Save" at bounding box center [783, 345] width 67 height 18
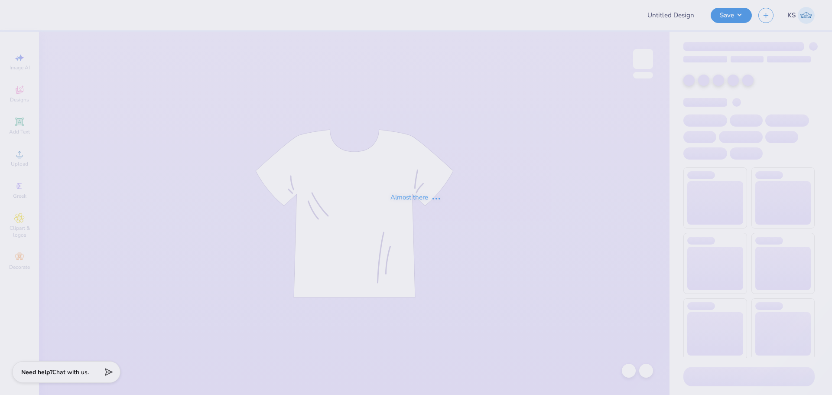
type input "[PERSON_NAME] : [US_STATE][GEOGRAPHIC_DATA]: [GEOGRAPHIC_DATA]"
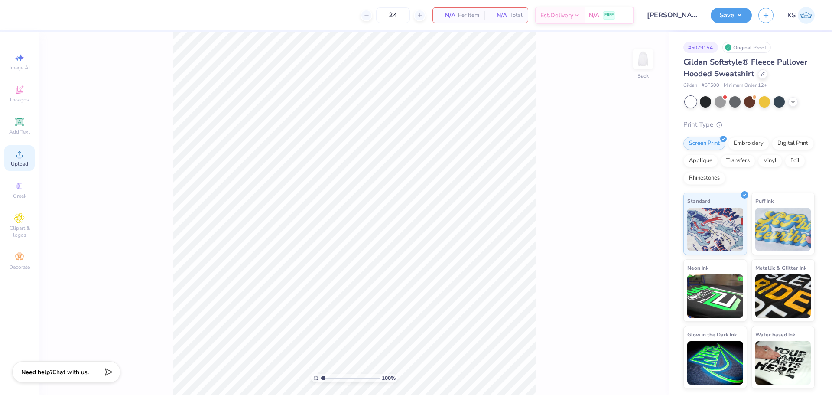
click at [20, 153] on icon at bounding box center [19, 154] width 10 height 10
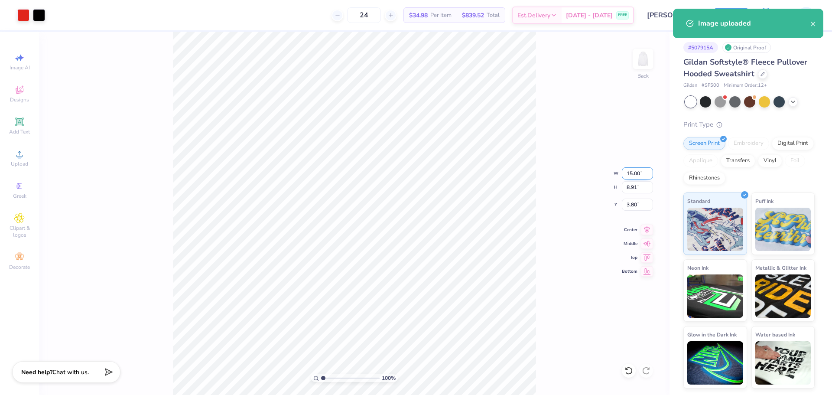
click at [633, 170] on input "15.00" at bounding box center [637, 173] width 31 height 12
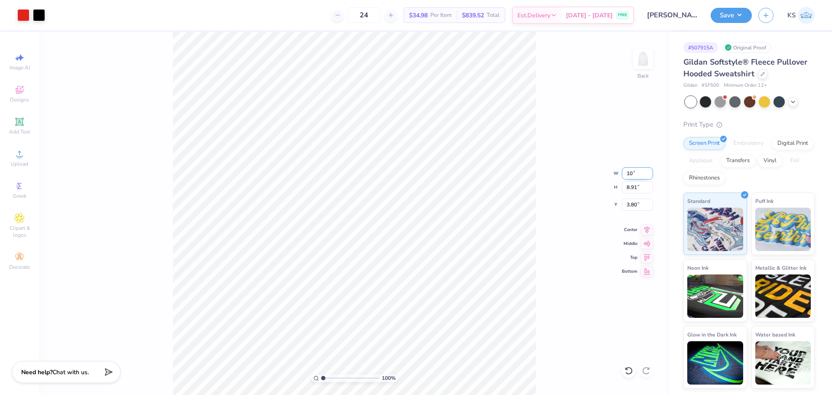
type input "10.00"
type input "5.94"
type input "5.28"
click at [633, 175] on input "10.00" at bounding box center [637, 173] width 31 height 12
type input "12.00"
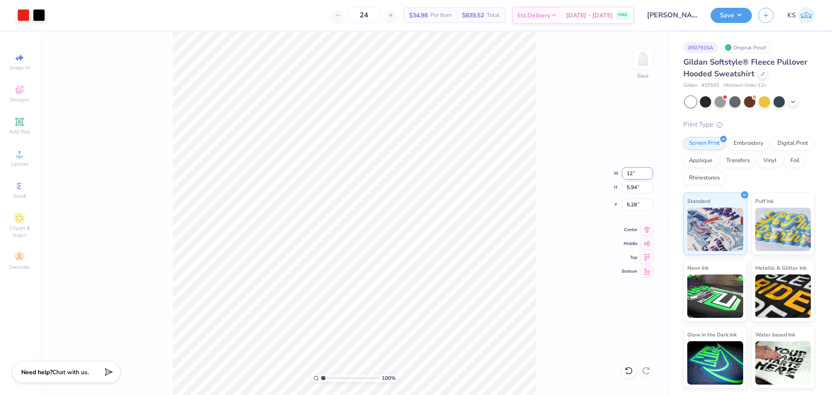
type input "7.12"
click at [630, 204] on input "4.69" at bounding box center [637, 204] width 31 height 12
type input "3.00"
drag, startPoint x: 325, startPoint y: 375, endPoint x: 331, endPoint y: 375, distance: 6.1
click at [331, 375] on input "range" at bounding box center [350, 378] width 58 height 8
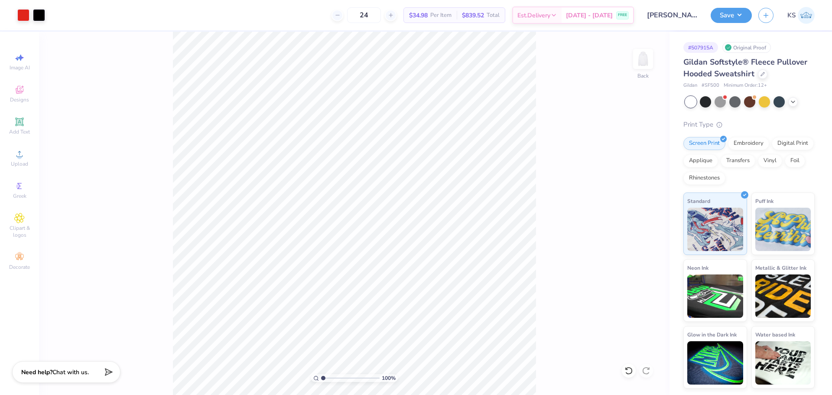
drag, startPoint x: 330, startPoint y: 378, endPoint x: 310, endPoint y: 382, distance: 20.0
type input "1"
click at [321, 382] on input "range" at bounding box center [350, 378] width 58 height 8
click at [733, 23] on div "Save KS" at bounding box center [771, 15] width 121 height 30
click at [744, 16] on button "Save" at bounding box center [731, 13] width 41 height 15
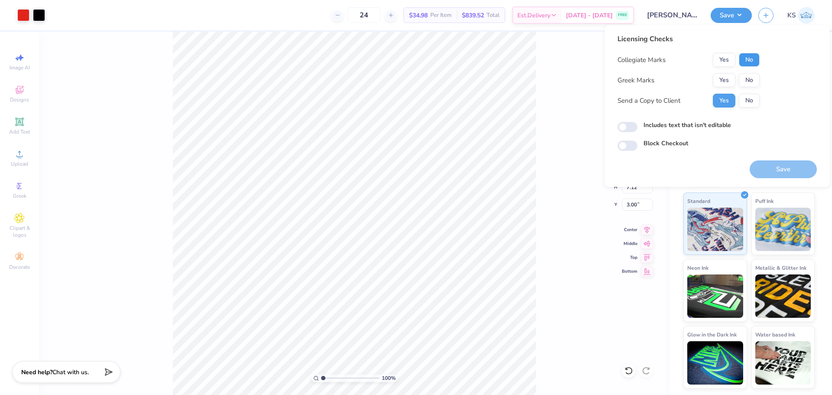
click at [755, 57] on button "No" at bounding box center [749, 60] width 21 height 14
click at [753, 79] on button "No" at bounding box center [749, 80] width 21 height 14
click at [786, 172] on button "Save" at bounding box center [783, 169] width 67 height 18
